Goal: Transaction & Acquisition: Purchase product/service

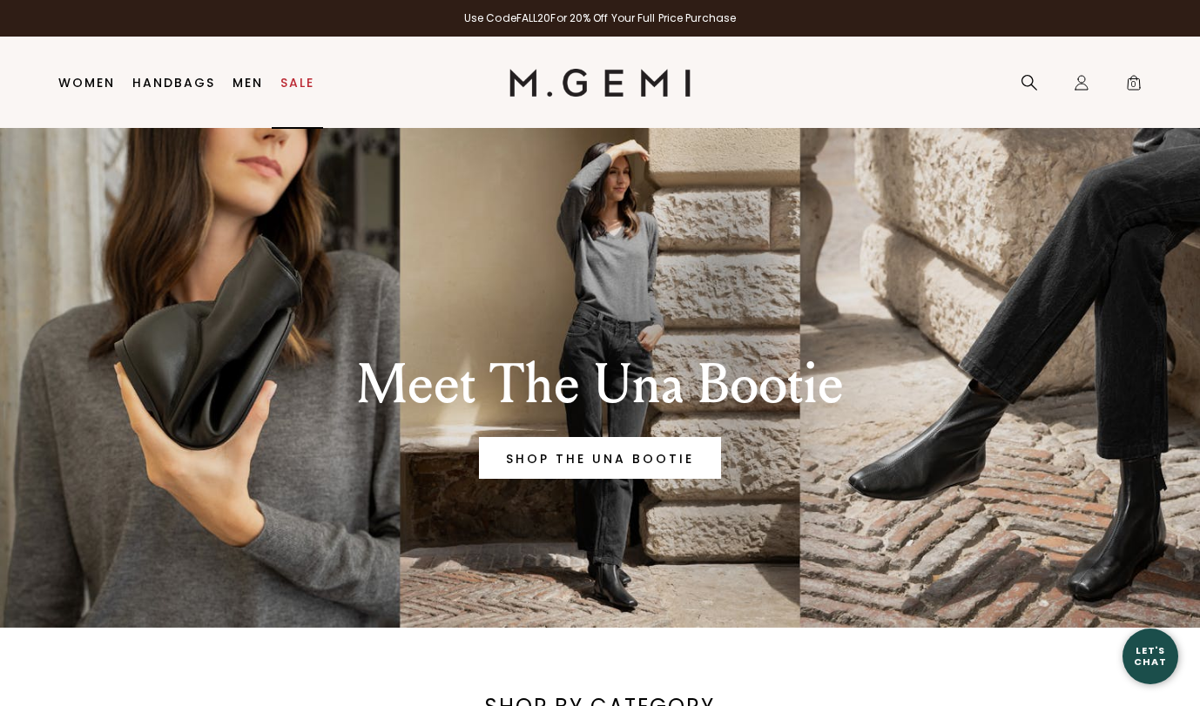
click at [300, 80] on link "Sale" at bounding box center [297, 83] width 34 height 14
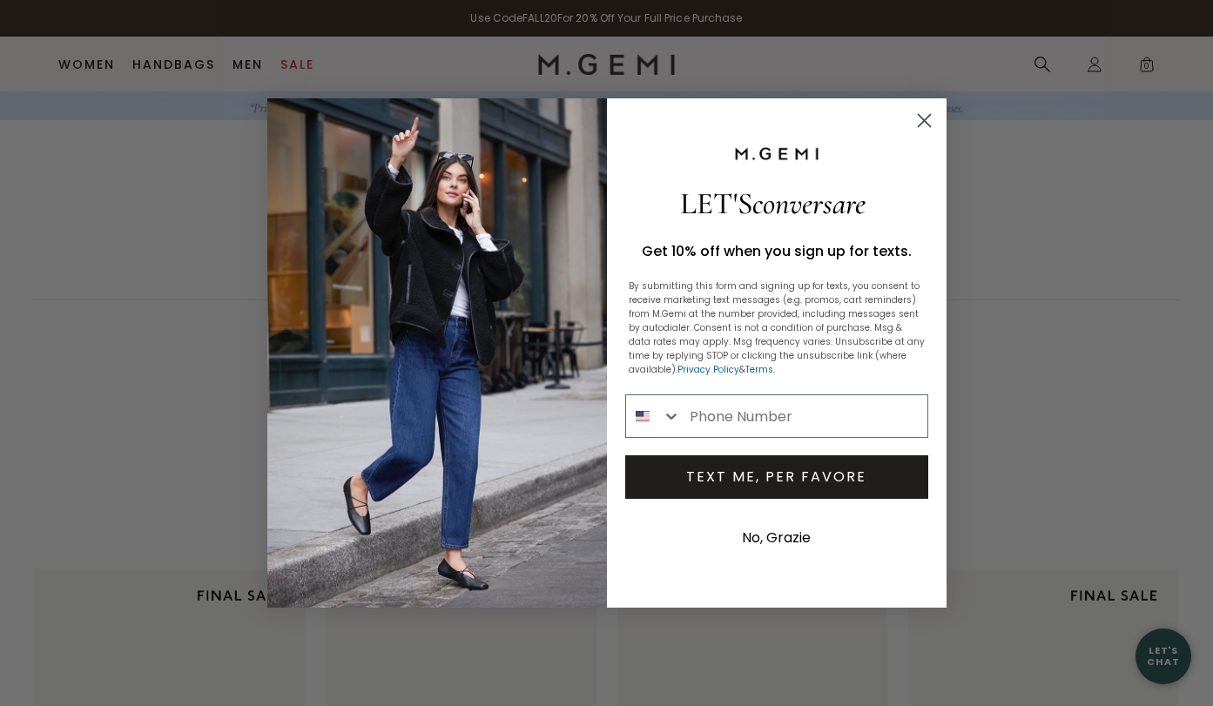
click at [919, 119] on circle "Close dialog" at bounding box center [923, 120] width 29 height 29
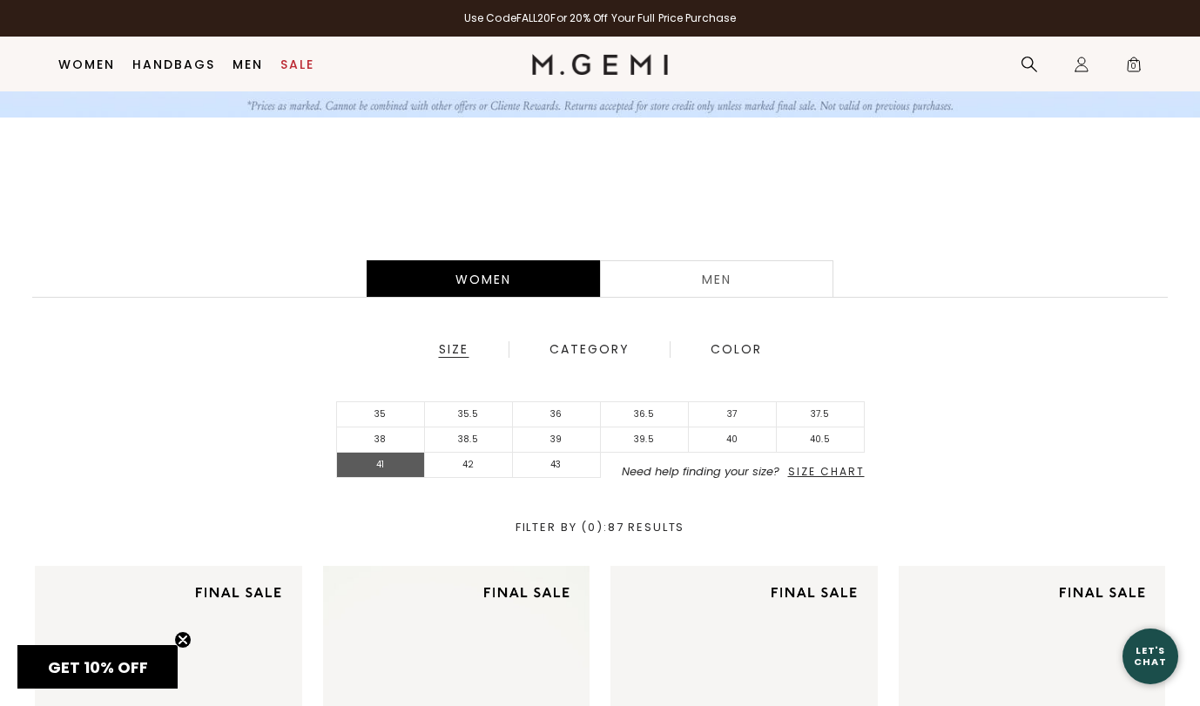
click at [396, 464] on li "41" at bounding box center [381, 465] width 88 height 25
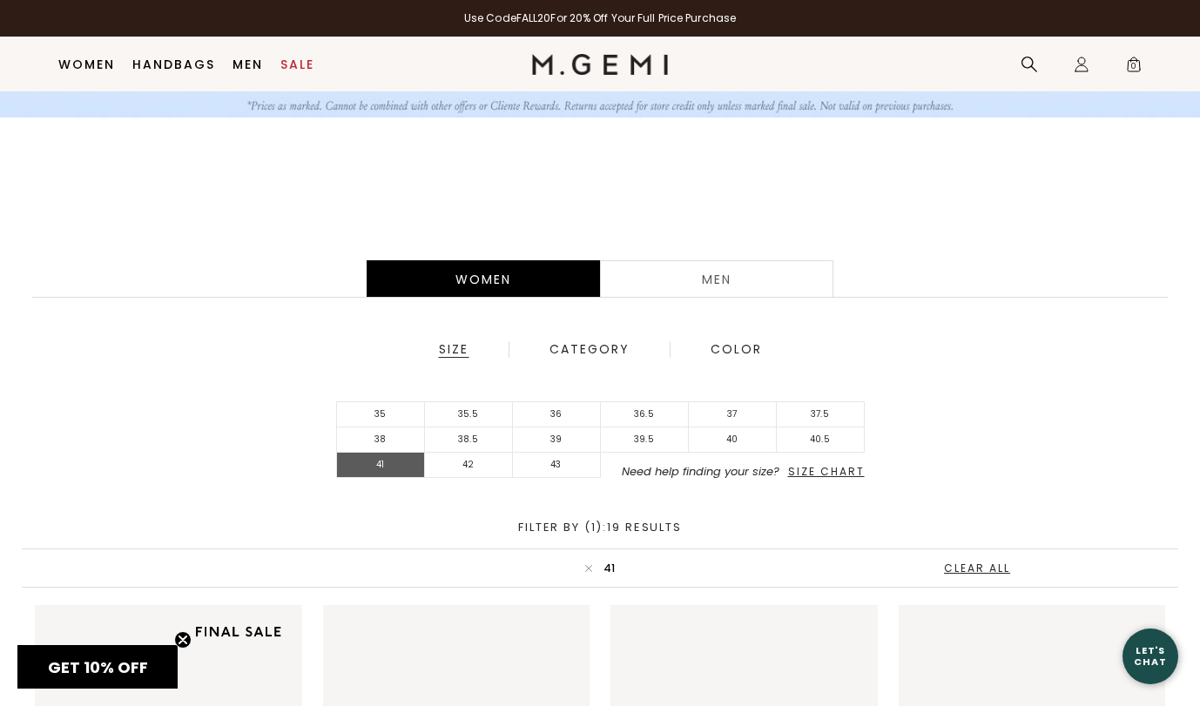
click at [397, 466] on li "41" at bounding box center [381, 465] width 88 height 25
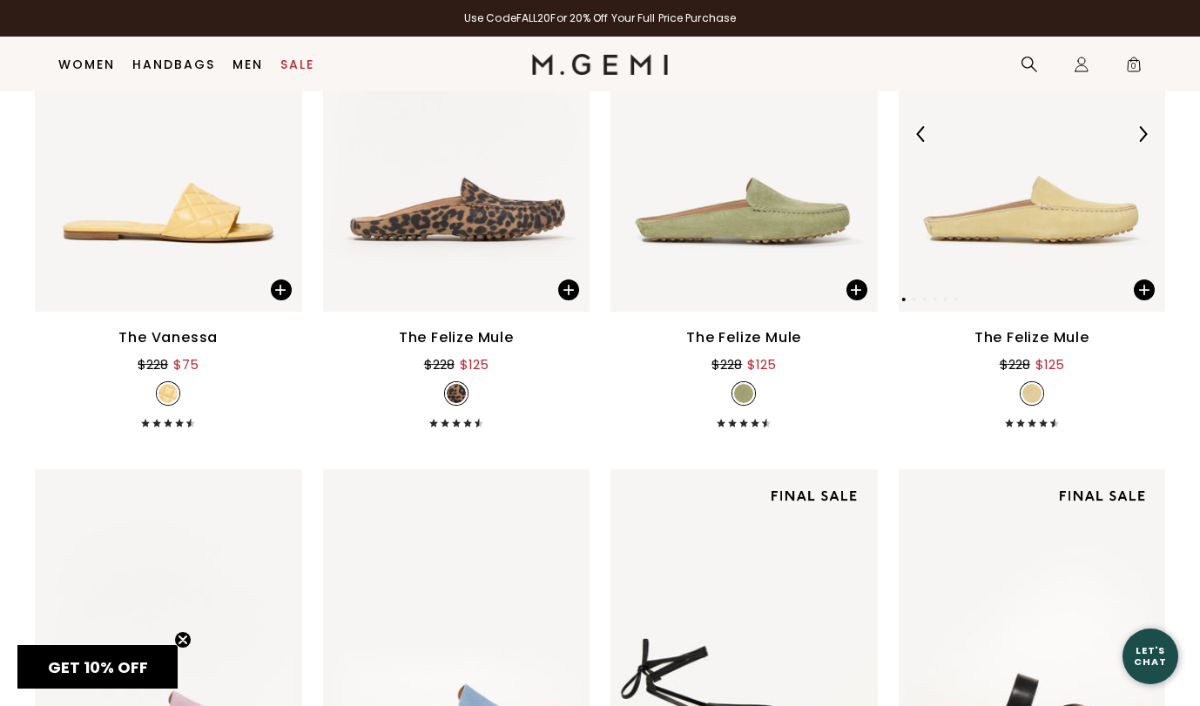
scroll to position [1907, 0]
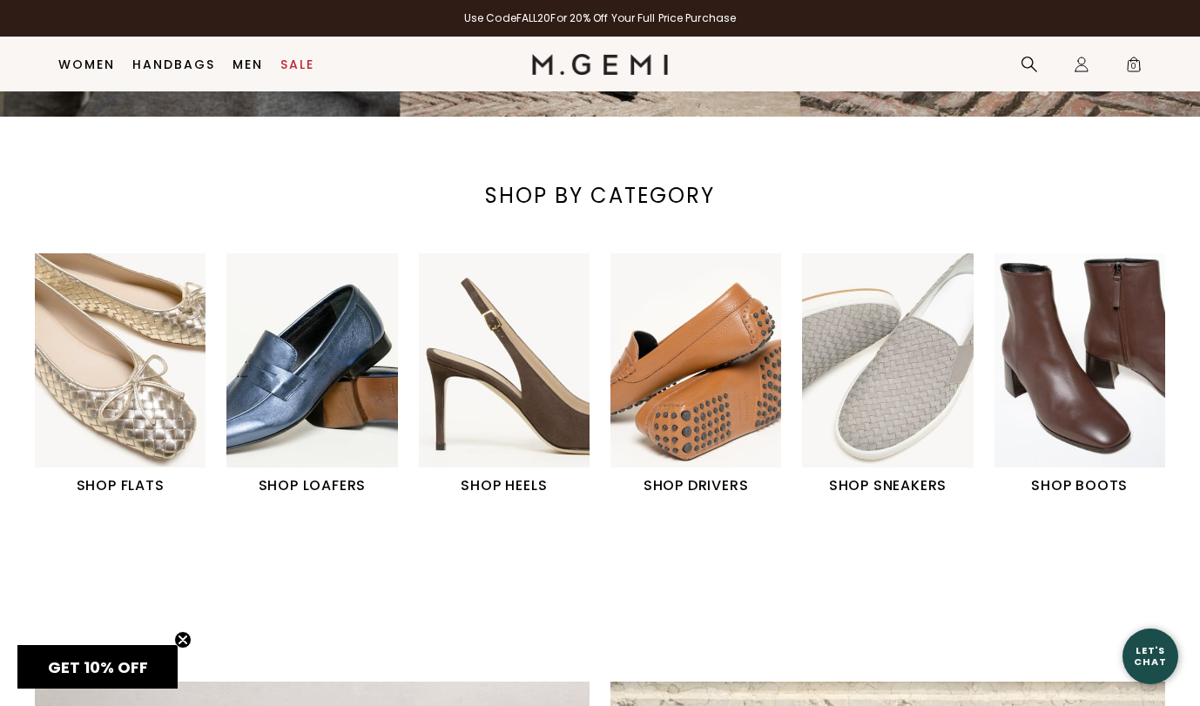
scroll to position [516, 0]
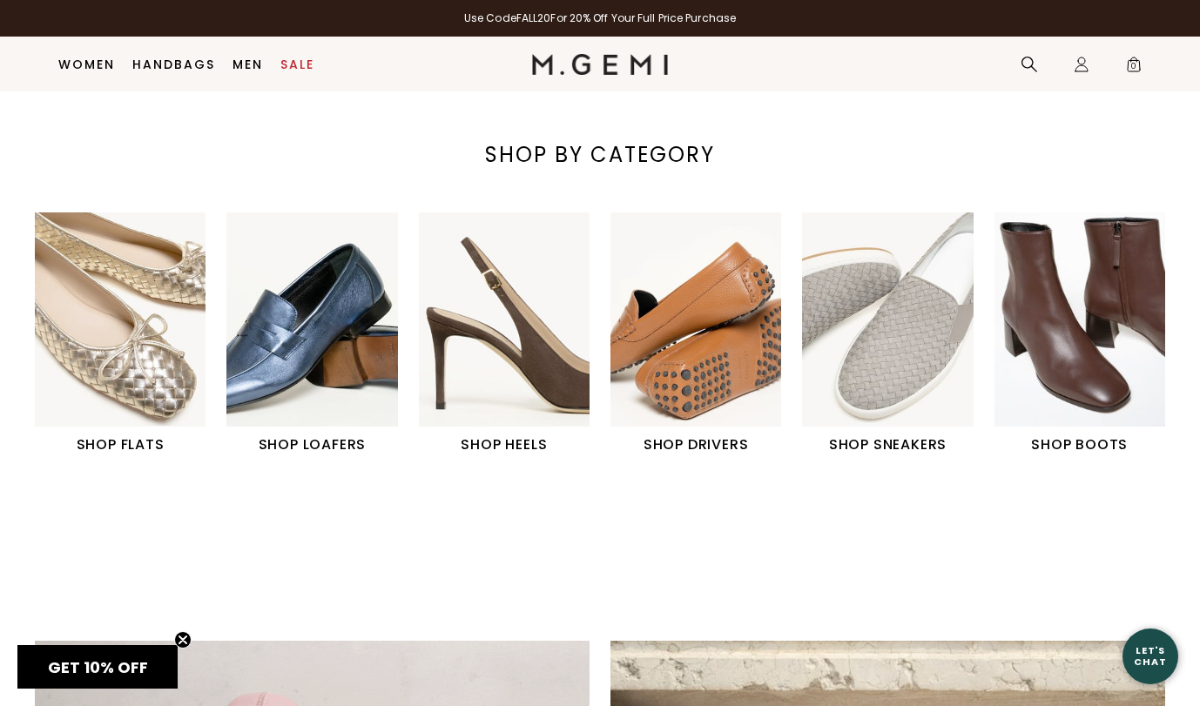
click at [516, 323] on img "3 / 6" at bounding box center [504, 319] width 171 height 213
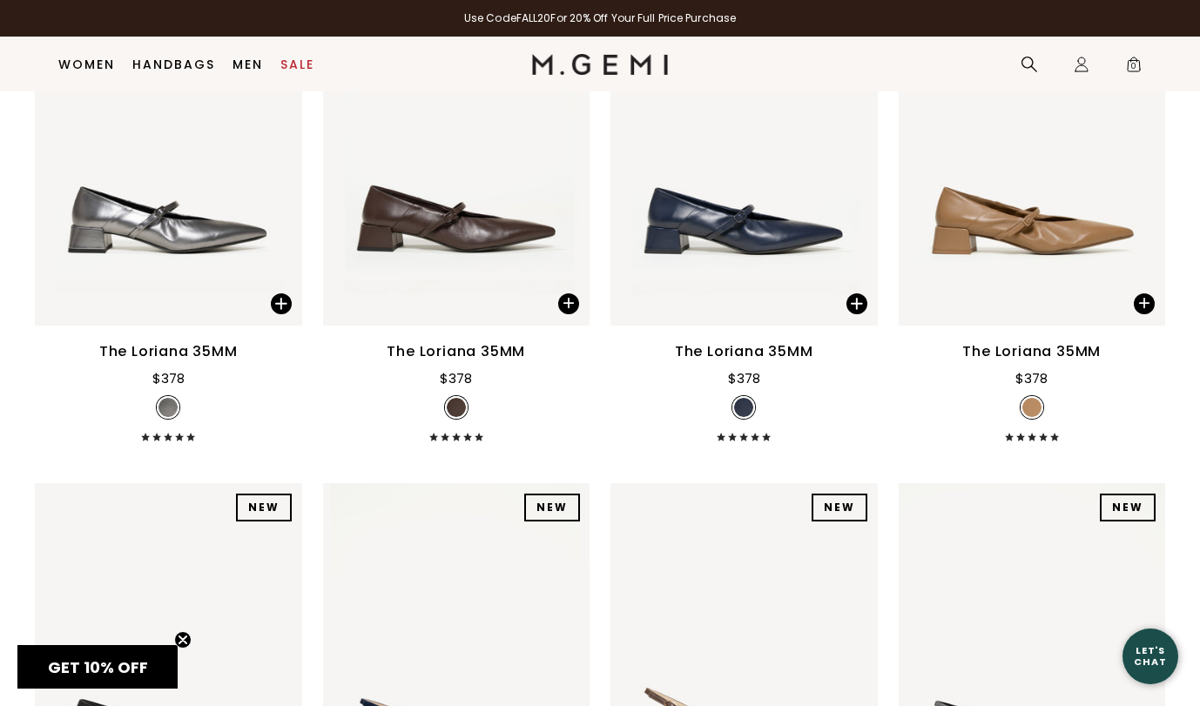
scroll to position [912, 0]
